Goal: Transaction & Acquisition: Download file/media

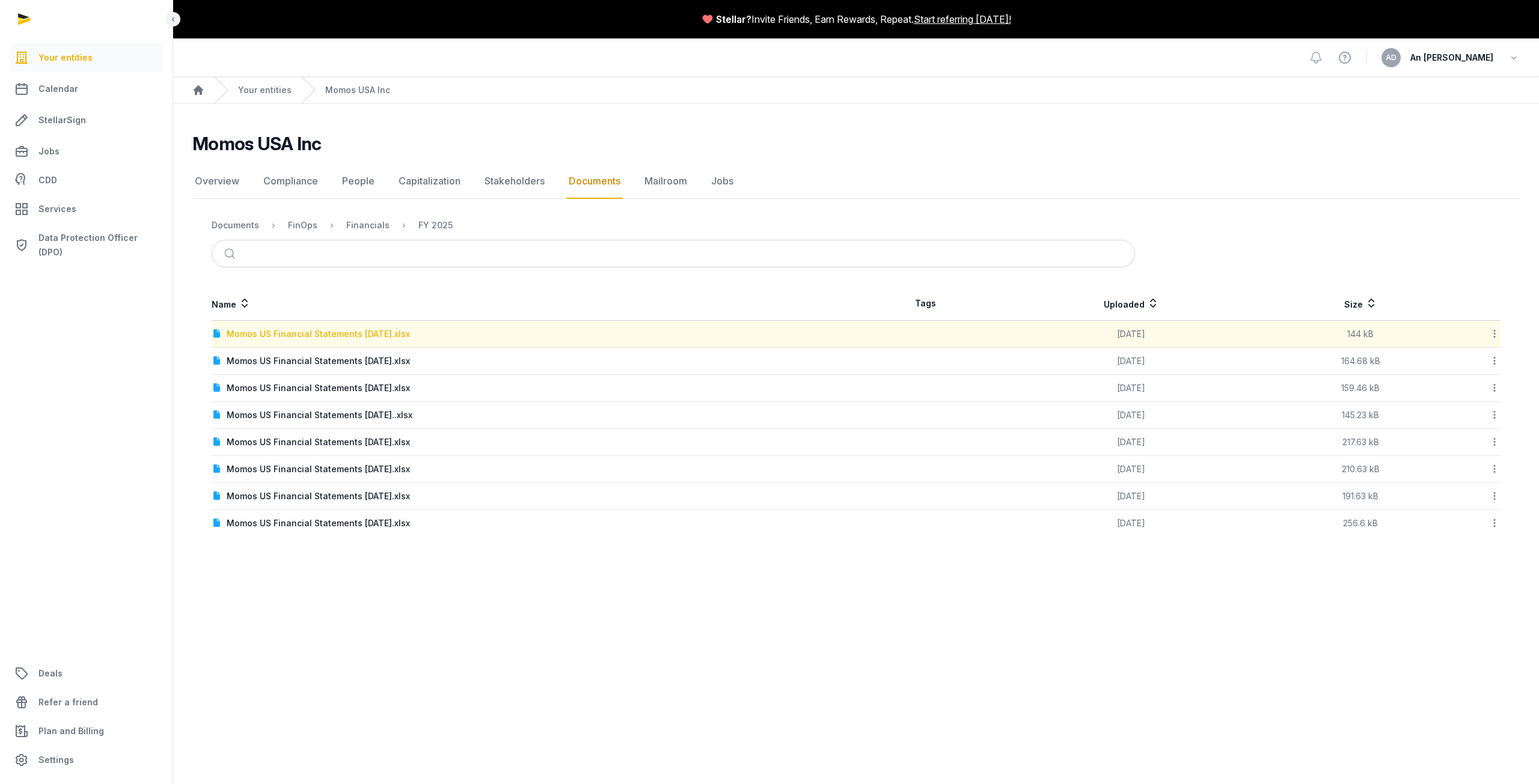
click at [398, 333] on div "Momos US Financial Statements August 2025.xlsx" at bounding box center [319, 334] width 184 height 12
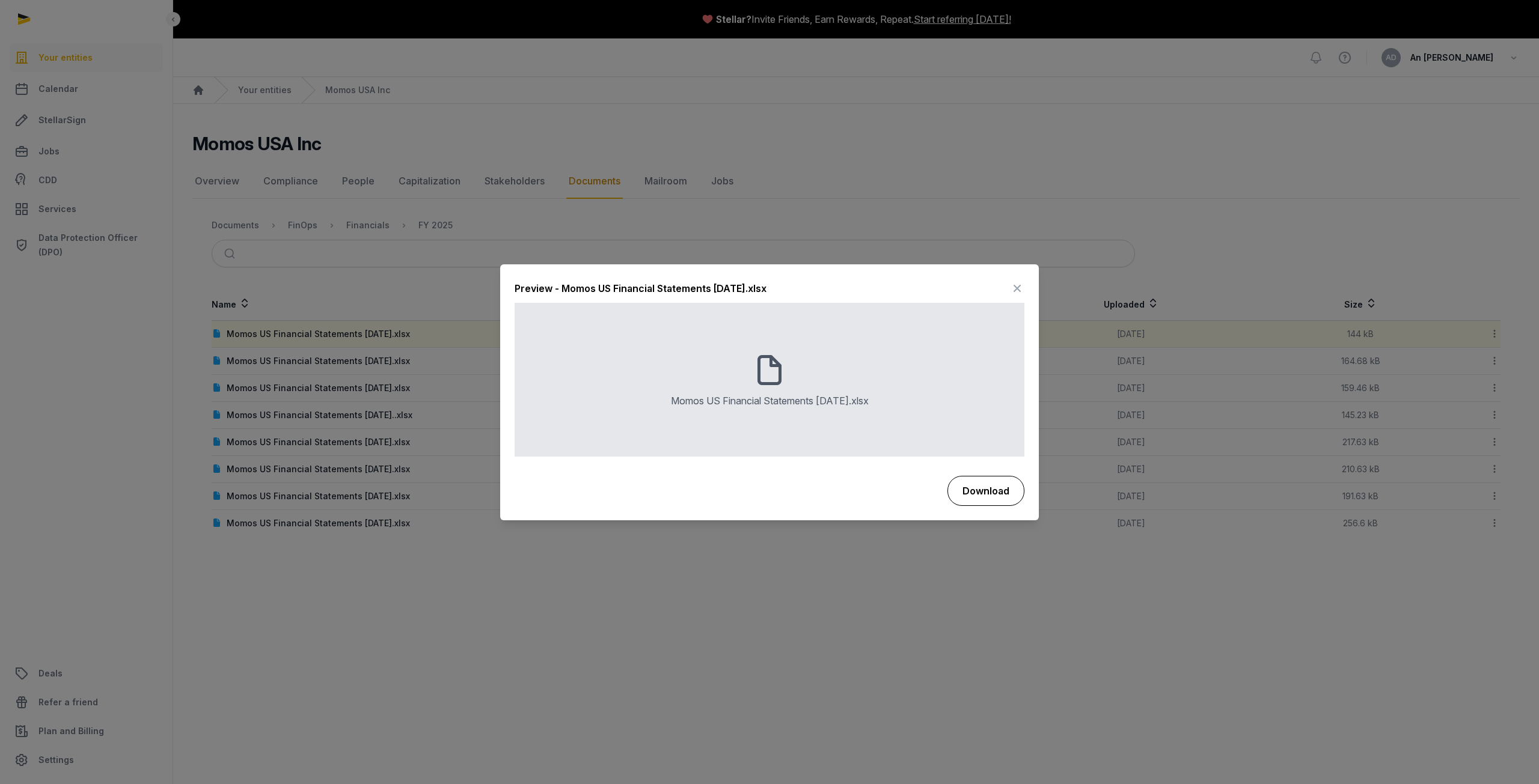
click at [1000, 491] on button "Download" at bounding box center [986, 491] width 77 height 30
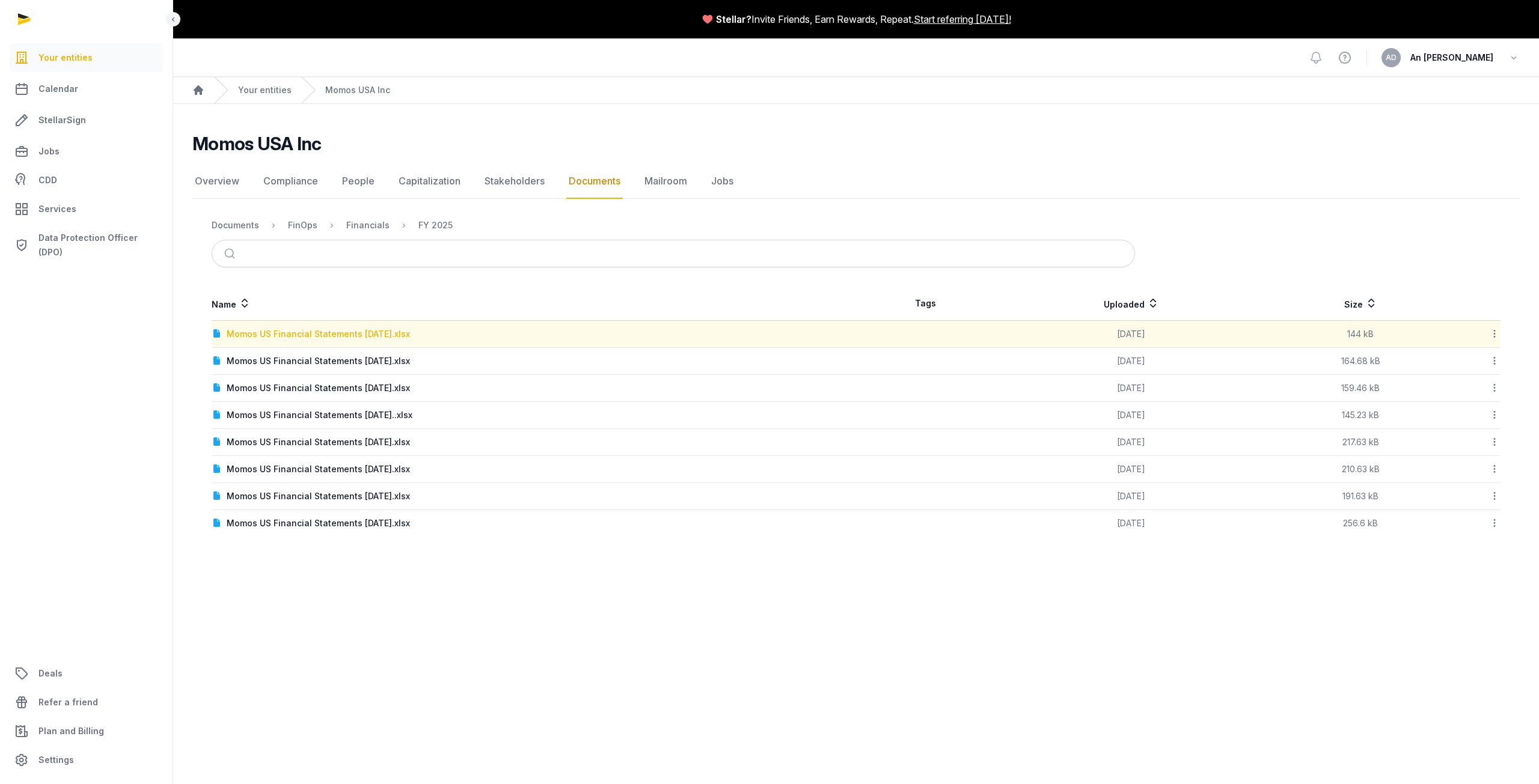
click at [333, 331] on div "Momos US Financial Statements August 2025.xlsx" at bounding box center [319, 334] width 184 height 12
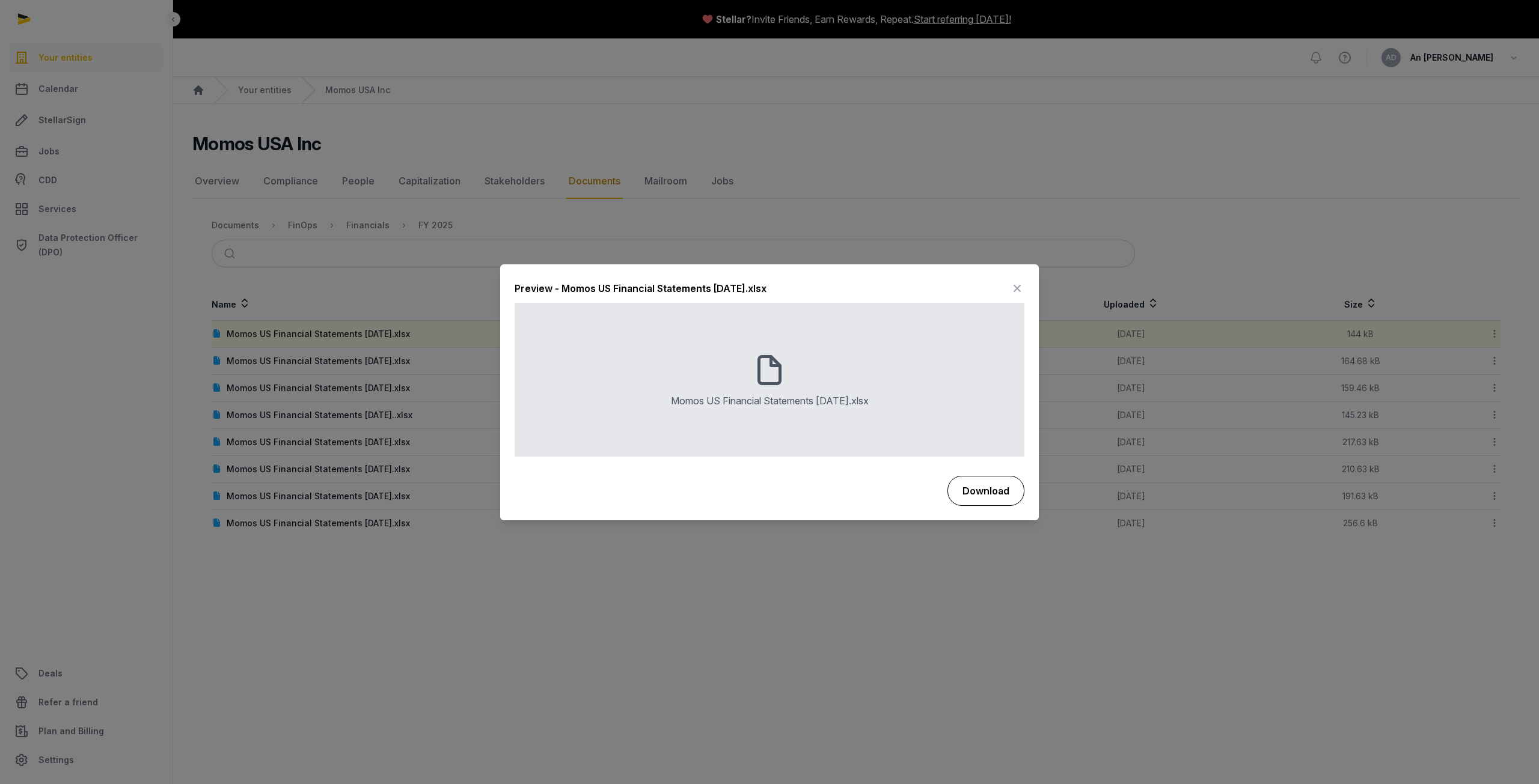
click at [997, 491] on button "Download" at bounding box center [986, 491] width 77 height 30
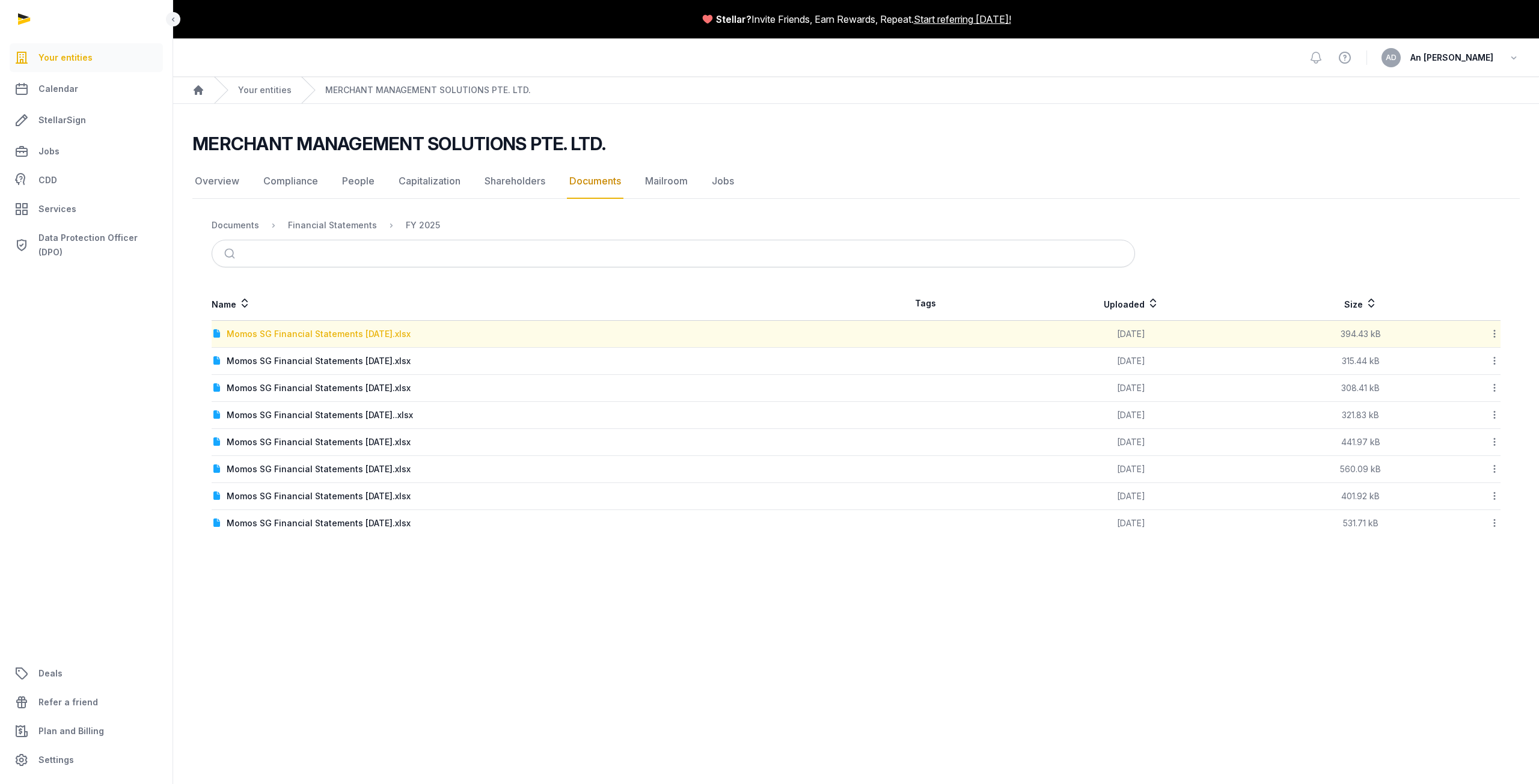
click at [337, 330] on div "Momos SG Financial Statements [DATE].xlsx" at bounding box center [319, 334] width 184 height 12
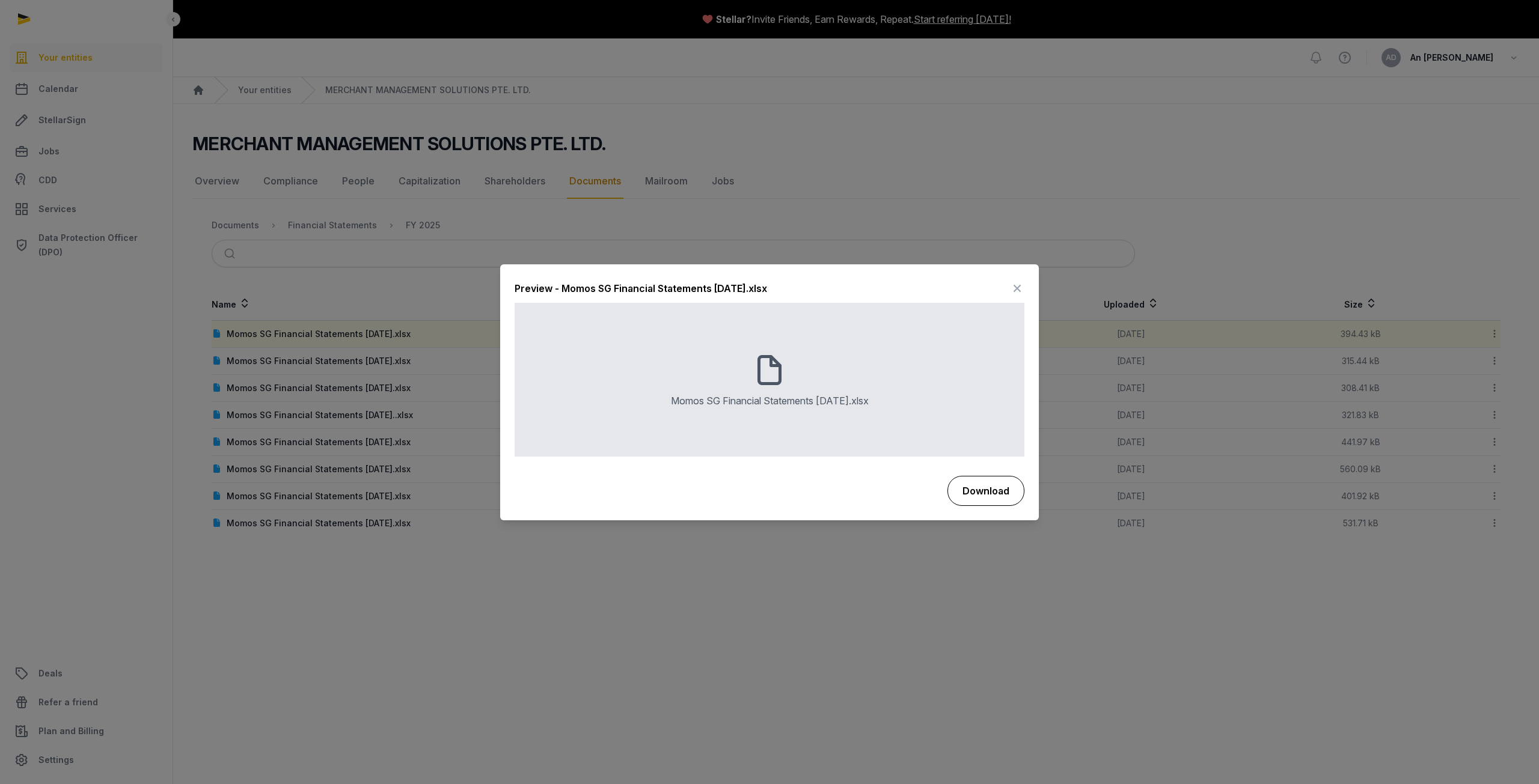
click at [1005, 497] on button "Download" at bounding box center [986, 491] width 77 height 30
